Goal: Information Seeking & Learning: Learn about a topic

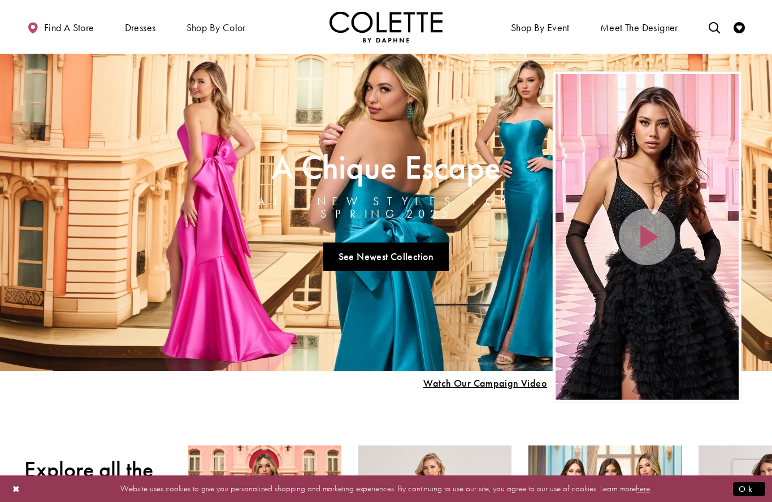
click at [0, 0] on div "Primary block" at bounding box center [0, 0] width 0 height 0
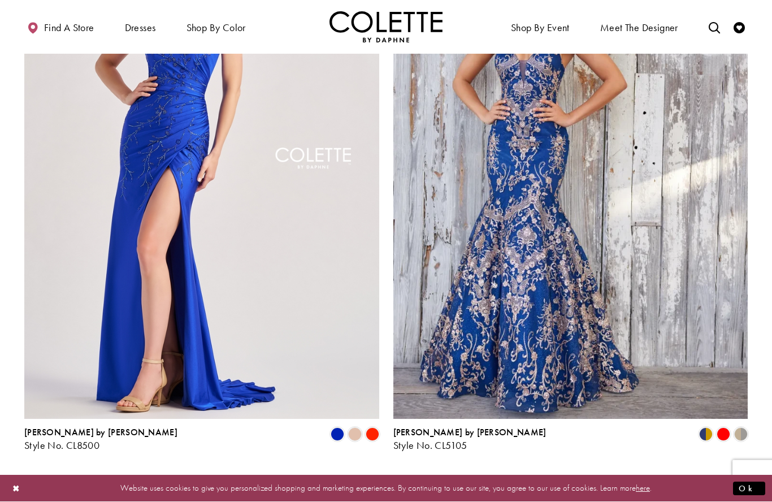
scroll to position [1932, 0]
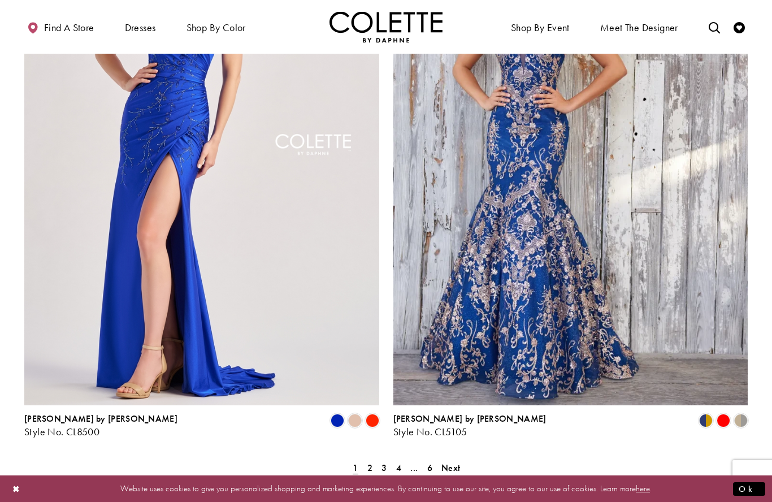
click at [364, 460] on link "2" at bounding box center [370, 468] width 12 height 16
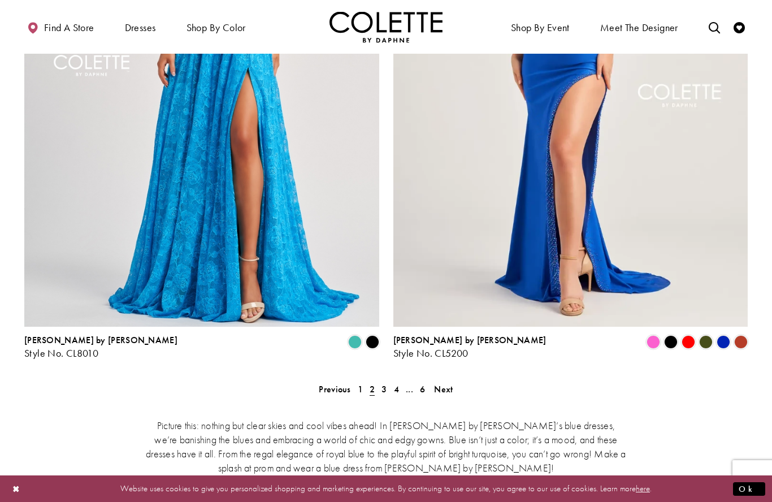
click at [388, 381] on link "3" at bounding box center [384, 389] width 12 height 16
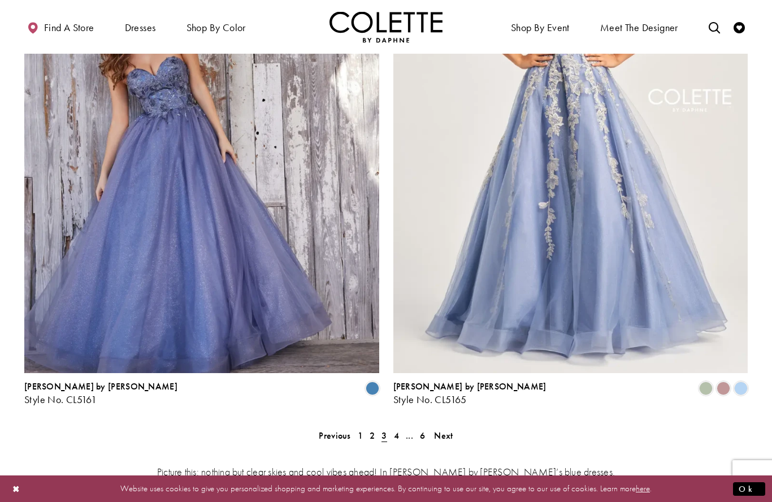
click at [401, 427] on link "4" at bounding box center [397, 435] width 12 height 16
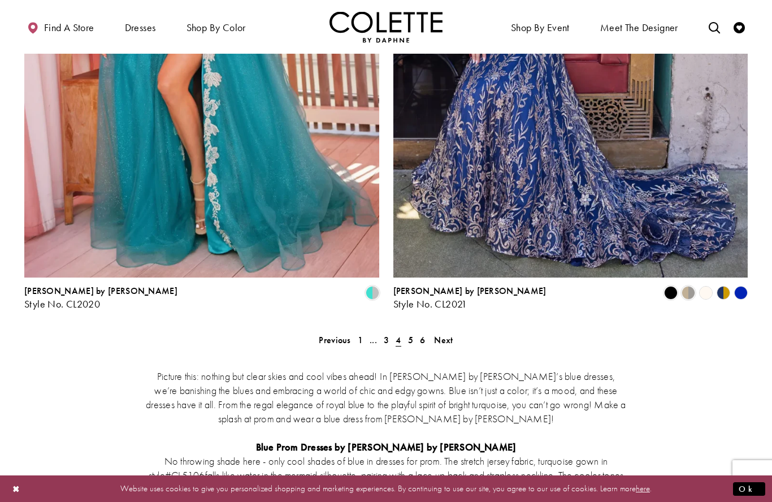
scroll to position [2034, 0]
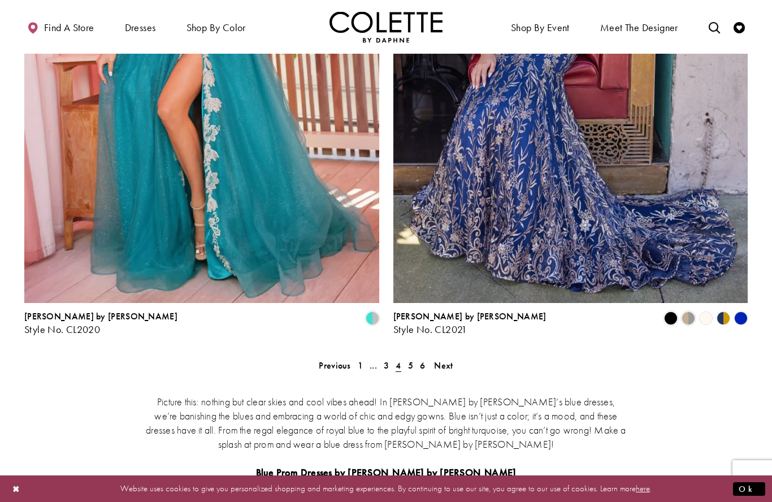
click at [414, 357] on link "5" at bounding box center [411, 365] width 12 height 16
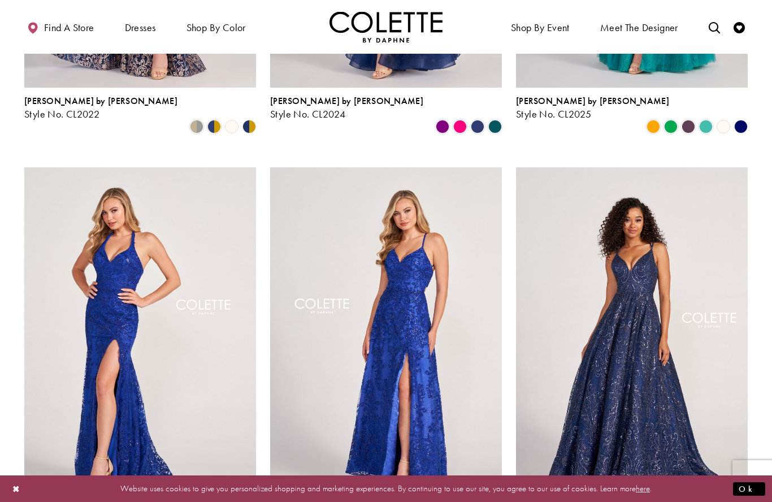
scroll to position [401, 0]
